Goal: Task Accomplishment & Management: Manage account settings

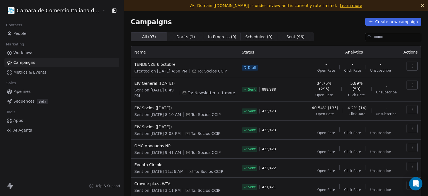
click at [22, 32] on span "People" at bounding box center [19, 34] width 13 height 6
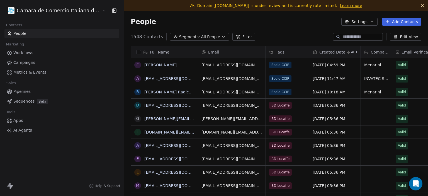
scroll to position [5, 0]
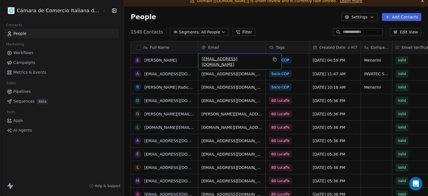
click at [228, 65] on div "[EMAIL_ADDRESS][DOMAIN_NAME]" at bounding box center [240, 62] width 84 height 16
type input "*"
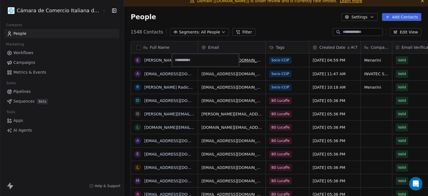
type input "**********"
click at [276, 35] on div "1548 Contacts Segments: All People Filter Edit View" at bounding box center [276, 32] width 304 height 9
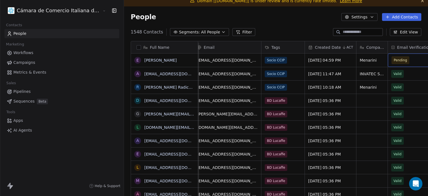
click at [394, 58] on span "Pending" at bounding box center [409, 60] width 34 height 8
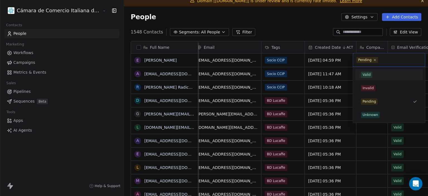
click at [373, 76] on div "Valid" at bounding box center [389, 75] width 56 height 6
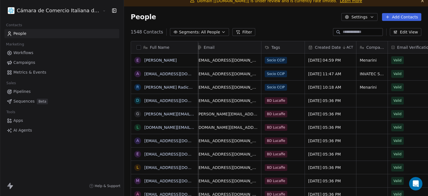
click at [295, 19] on div "People Settings Add Contacts" at bounding box center [276, 17] width 291 height 8
